Goal: Task Accomplishment & Management: Manage account settings

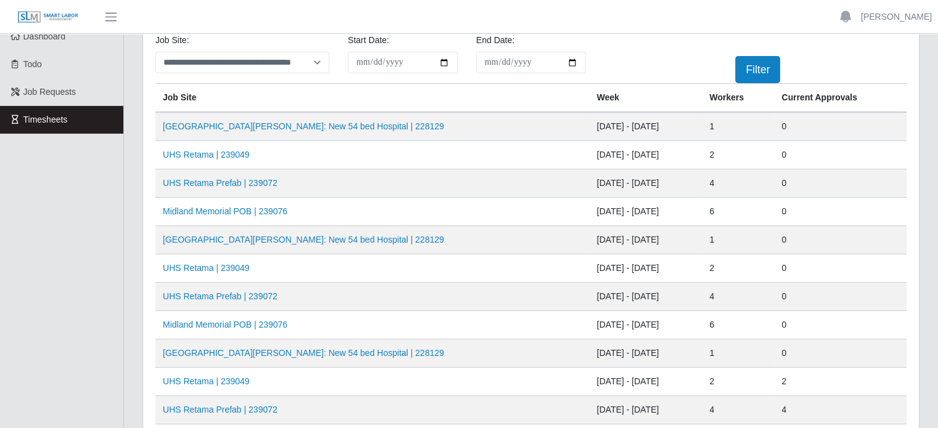
scroll to position [62, 0]
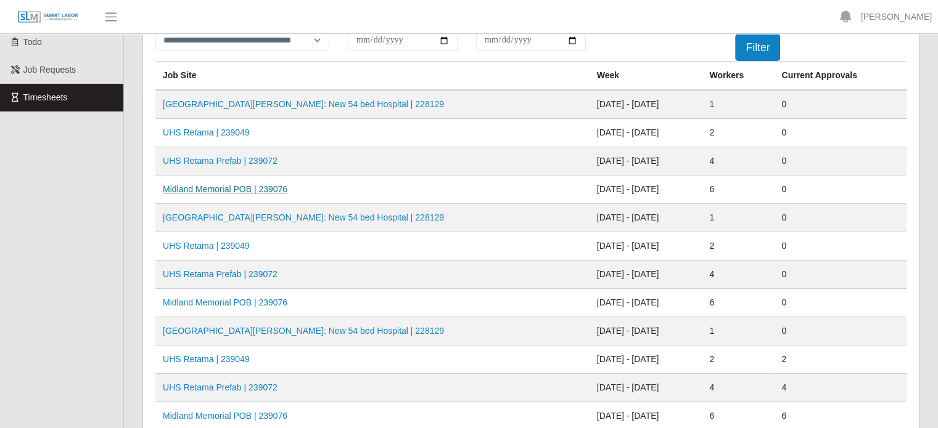
click at [234, 190] on link "Midland Memorial POB | 239076" at bounding box center [225, 189] width 125 height 10
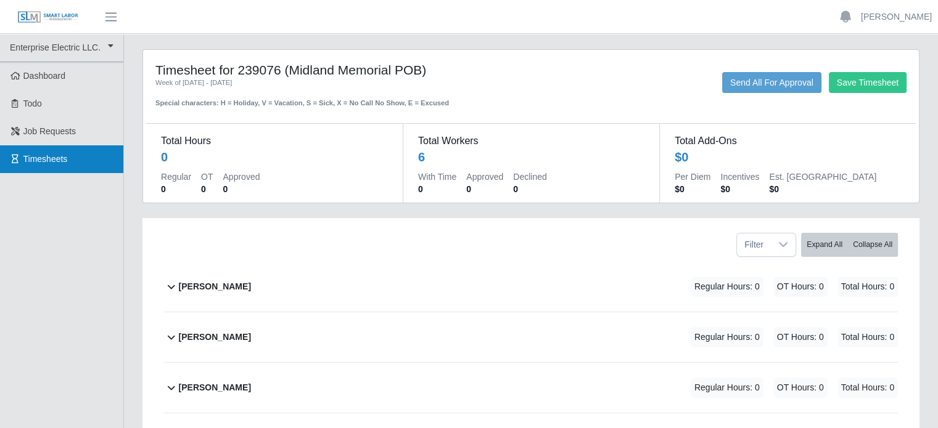
click at [44, 160] on span "Timesheets" at bounding box center [45, 159] width 44 height 10
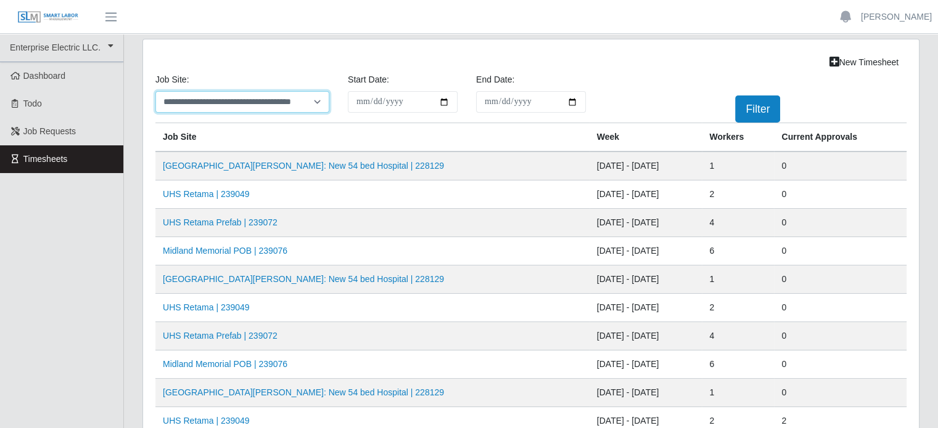
click at [237, 104] on select "**********" at bounding box center [242, 102] width 174 height 22
click at [890, 22] on link "[PERSON_NAME]" at bounding box center [896, 16] width 71 height 13
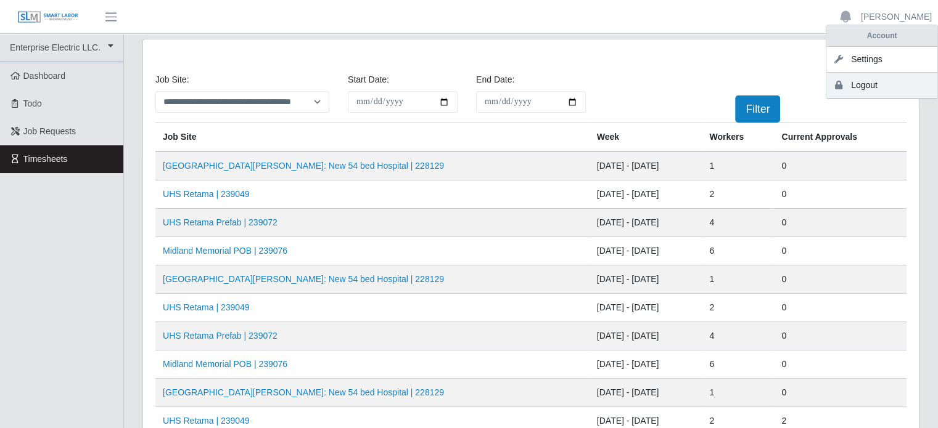
click at [855, 89] on link "Logout" at bounding box center [881, 86] width 111 height 26
